Goal: Information Seeking & Learning: Learn about a topic

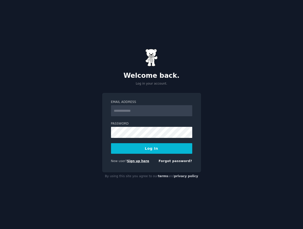
click at [136, 160] on link "Sign up here" at bounding box center [138, 161] width 22 height 4
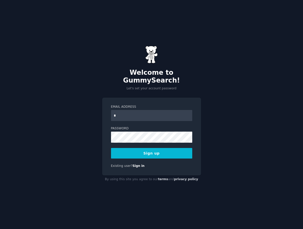
type input "**********"
click at [133, 150] on button "Sign up" at bounding box center [151, 153] width 81 height 11
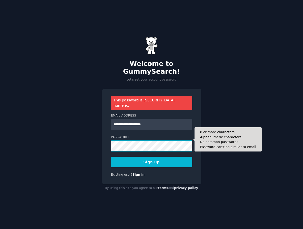
click at [111, 157] on button "Sign up" at bounding box center [151, 162] width 81 height 11
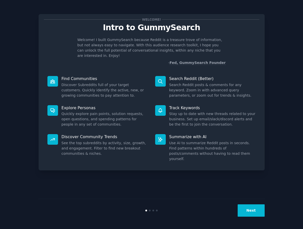
click at [259, 211] on button "Next" at bounding box center [250, 211] width 27 height 12
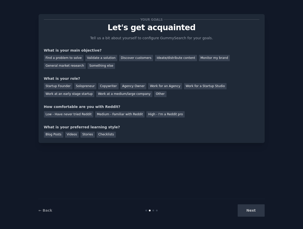
click at [259, 211] on div "Next" at bounding box center [226, 211] width 75 height 12
click at [86, 63] on div "General market research" at bounding box center [65, 66] width 42 height 6
click at [205, 58] on div "Monitor my brand" at bounding box center [214, 58] width 31 height 6
click at [86, 63] on div "General market research" at bounding box center [65, 66] width 42 height 6
click at [124, 86] on div "Agency Owner" at bounding box center [133, 86] width 26 height 6
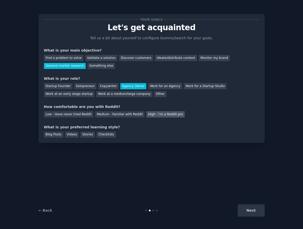
click at [146, 114] on div "High - I'm a Reddit pro" at bounding box center [165, 114] width 38 height 6
click at [52, 134] on div "Blog Posts" at bounding box center [53, 135] width 19 height 6
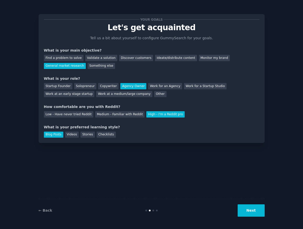
click at [257, 209] on button "Next" at bounding box center [250, 211] width 27 height 12
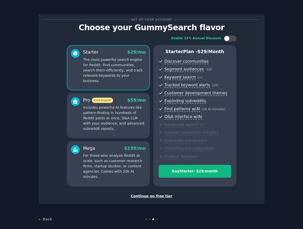
click at [154, 197] on div "Continue on free tier" at bounding box center [151, 196] width 215 height 5
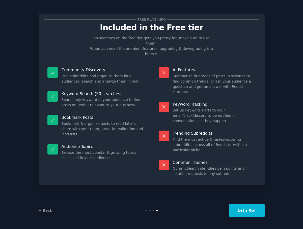
click at [248, 214] on button "Let's Go!" at bounding box center [246, 211] width 35 height 12
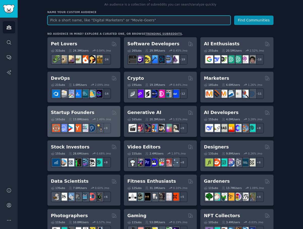
scroll to position [50, 0]
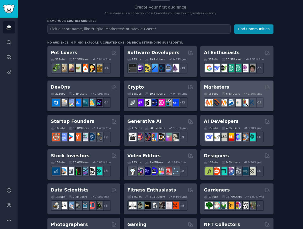
click at [212, 87] on h2 "Marketers" at bounding box center [216, 87] width 25 height 6
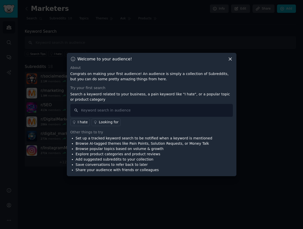
click at [230, 58] on icon at bounding box center [229, 58] width 5 height 5
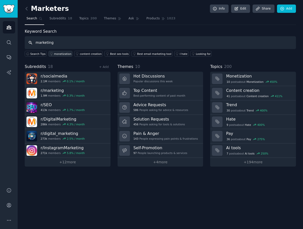
type input "marketing"
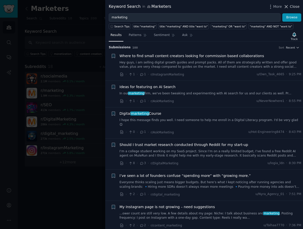
click at [288, 5] on icon at bounding box center [285, 6] width 5 height 5
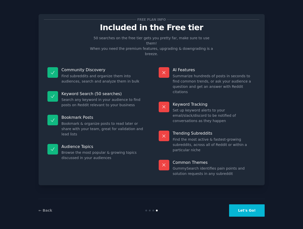
click at [248, 214] on button "Let's Go!" at bounding box center [246, 211] width 35 height 12
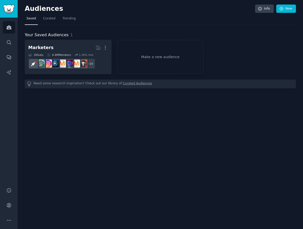
drag, startPoint x: 15, startPoint y: 1, endPoint x: 94, endPoint y: 0, distance: 79.6
click at [94, 0] on div "Audiences Info New Saved Curated Trending Your Saved Audiences 1 Marketers More…" at bounding box center [160, 114] width 285 height 229
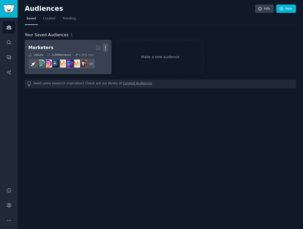
click at [103, 46] on icon "button" at bounding box center [105, 47] width 5 height 5
click at [94, 57] on p "Delete" at bounding box center [92, 58] width 12 height 5
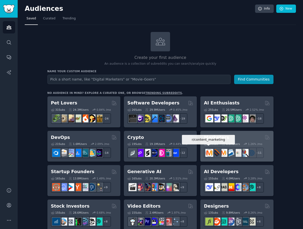
click at [210, 152] on img at bounding box center [209, 153] width 8 height 8
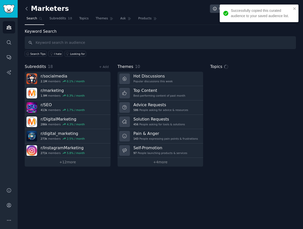
click at [28, 8] on icon at bounding box center [26, 8] width 5 height 5
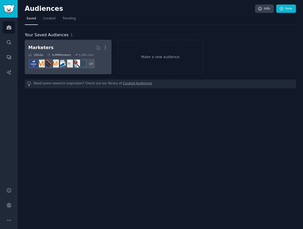
click at [41, 49] on div "Marketers" at bounding box center [40, 48] width 25 height 6
click at [106, 47] on icon "button" at bounding box center [105, 47] width 5 height 5
click at [87, 55] on div "Delete" at bounding box center [88, 58] width 24 height 11
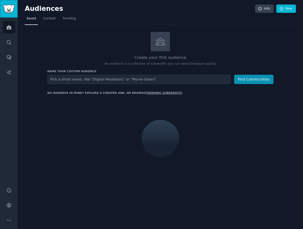
click at [11, 11] on img "Sidebar" at bounding box center [9, 9] width 12 height 9
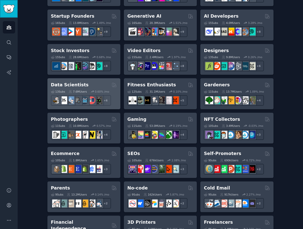
scroll to position [227, 0]
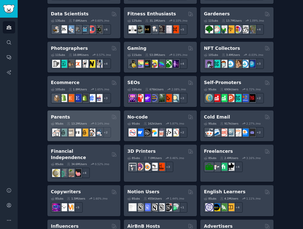
click at [57, 118] on h2 "Parents" at bounding box center [60, 117] width 19 height 6
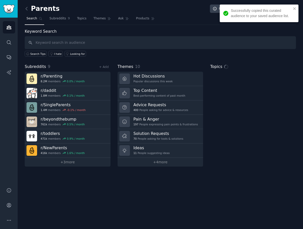
click at [294, 6] on div "Successfully copied this curated audience to your saved audience list." at bounding box center [258, 14] width 79 height 18
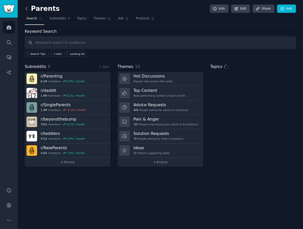
click at [27, 8] on icon at bounding box center [26, 8] width 5 height 5
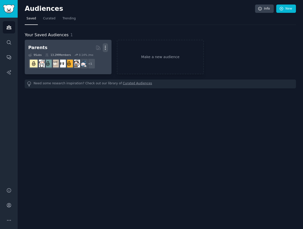
click at [103, 47] on icon "button" at bounding box center [105, 47] width 5 height 5
click at [90, 57] on p "Delete" at bounding box center [92, 58] width 12 height 5
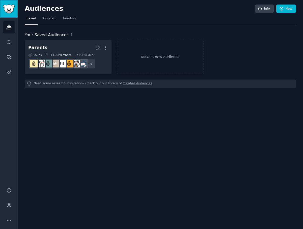
click at [17, 11] on link "Sidebar" at bounding box center [9, 9] width 18 height 18
click at [8, 9] on img "Sidebar" at bounding box center [9, 9] width 12 height 9
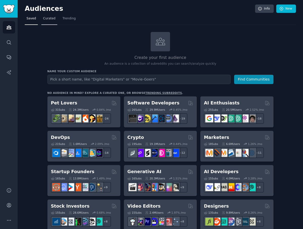
click at [52, 17] on span "Curated" at bounding box center [49, 18] width 12 height 5
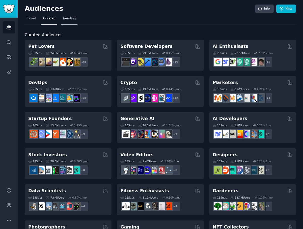
click at [64, 18] on span "Trending" at bounding box center [68, 18] width 13 height 5
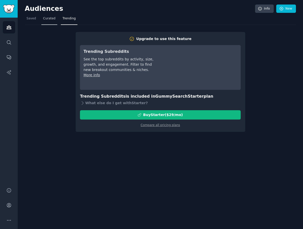
click at [51, 16] on span "Curated" at bounding box center [49, 18] width 12 height 5
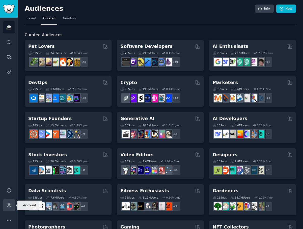
click at [8, 207] on icon "Sidebar" at bounding box center [9, 206] width 4 height 4
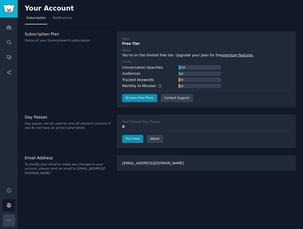
click at [11, 222] on icon "Sidebar" at bounding box center [8, 220] width 5 height 5
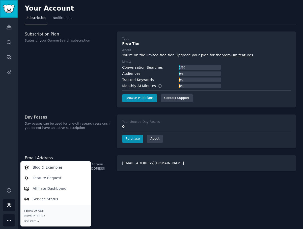
click at [3, 4] on link "Sidebar" at bounding box center [9, 9] width 18 height 18
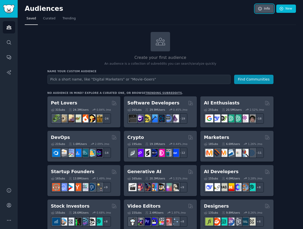
click at [257, 6] on link "Info" at bounding box center [264, 9] width 19 height 9
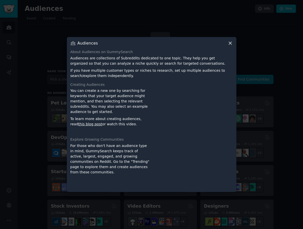
click at [232, 42] on icon at bounding box center [229, 43] width 5 height 5
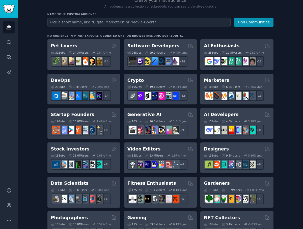
scroll to position [50, 0]
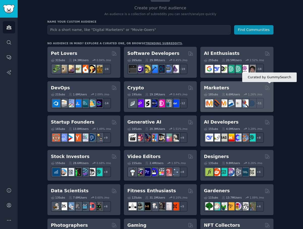
click at [268, 87] on icon at bounding box center [267, 88] width 4 height 4
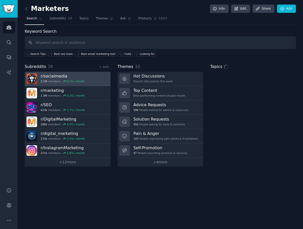
click at [47, 75] on h3 "r/ socialmedia" at bounding box center [63, 76] width 44 height 5
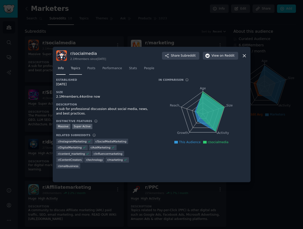
click at [73, 69] on span "Topics" at bounding box center [75, 68] width 9 height 5
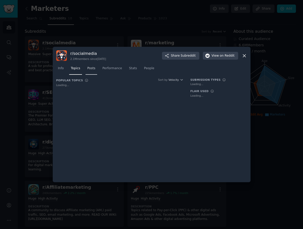
click at [88, 67] on span "Posts" at bounding box center [91, 68] width 8 height 5
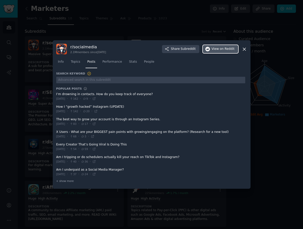
click at [210, 50] on icon "button" at bounding box center [207, 49] width 5 height 5
